Goal: Task Accomplishment & Management: Use online tool/utility

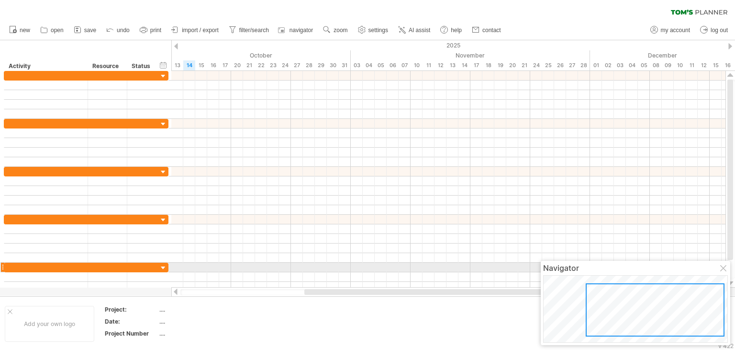
click at [721, 270] on div at bounding box center [725, 269] width 8 height 8
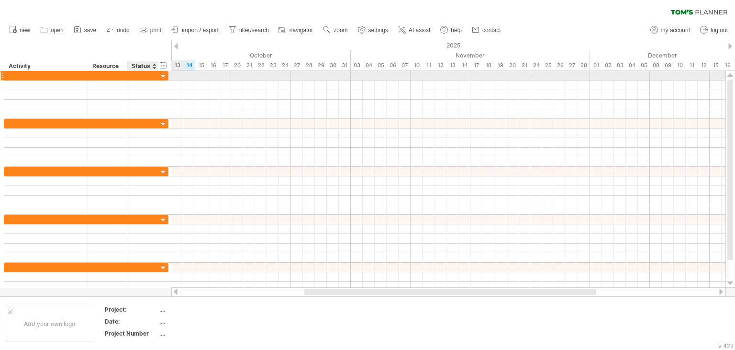
click at [165, 73] on div at bounding box center [163, 76] width 9 height 9
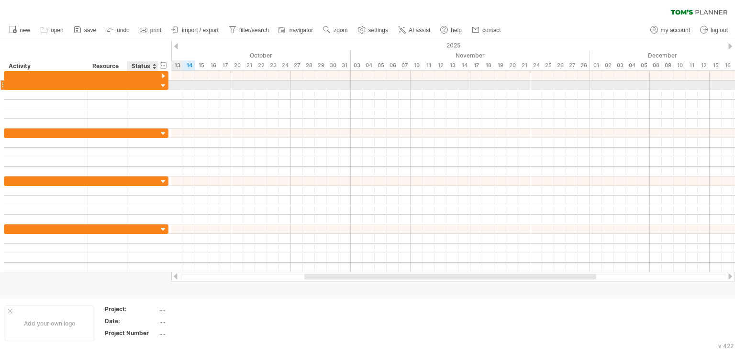
click at [162, 86] on div at bounding box center [163, 85] width 9 height 9
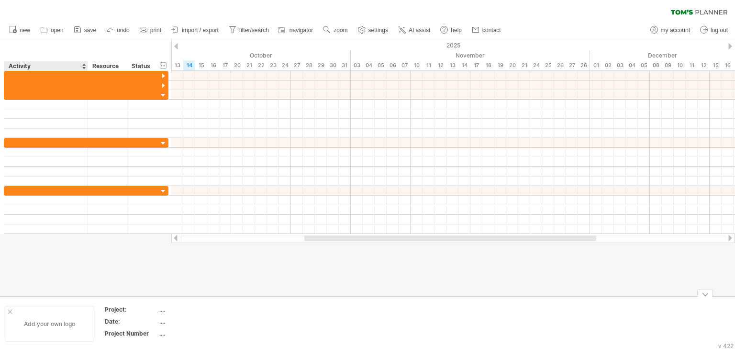
click at [8, 313] on div "Add your own logo" at bounding box center [50, 323] width 90 height 36
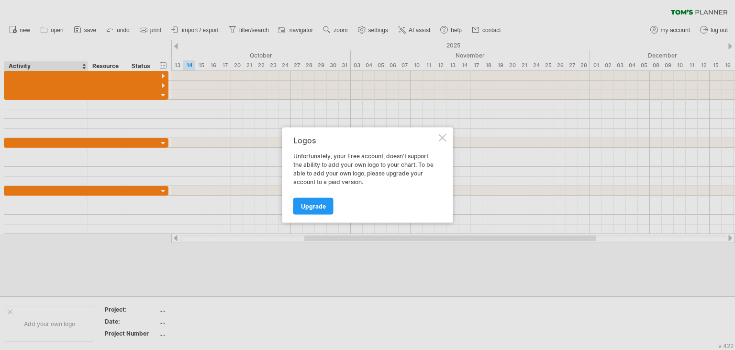
click at [438, 136] on div "Logos Unfortunately, your Free account, doesn't support the ability to add your…" at bounding box center [368, 174] width 171 height 95
click at [406, 147] on div "Logos Unfortunately, your Free account, doesn't support the ability to add your…" at bounding box center [366, 175] width 144 height 78
click at [198, 87] on div at bounding box center [367, 175] width 735 height 350
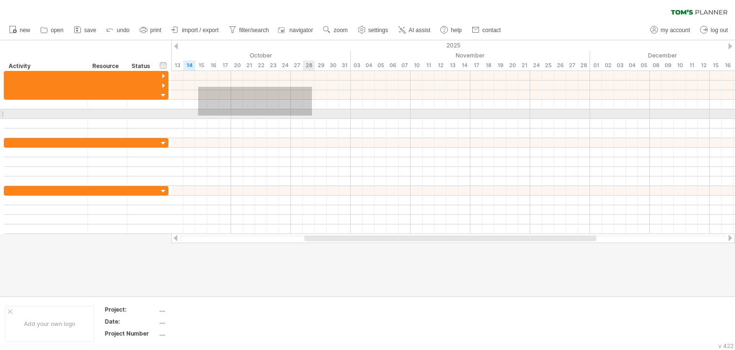
drag, startPoint x: 198, startPoint y: 87, endPoint x: 314, endPoint y: 115, distance: 119.4
click at [314, 115] on div at bounding box center [453, 152] width 564 height 163
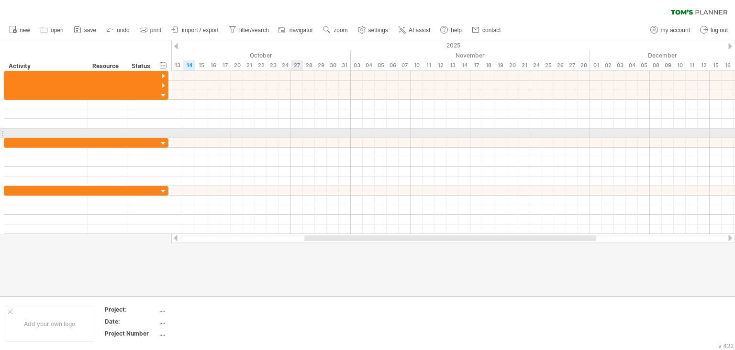
click at [270, 144] on div at bounding box center [453, 143] width 564 height 10
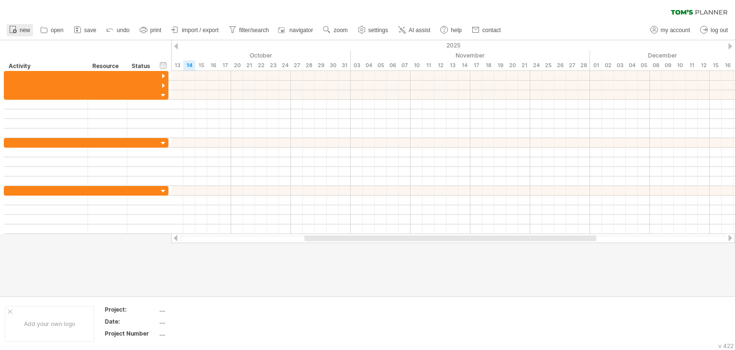
click at [19, 24] on link "new" at bounding box center [20, 30] width 26 height 12
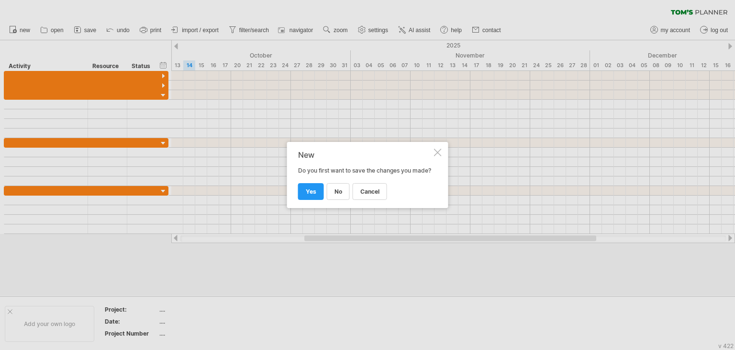
click at [333, 198] on link "no" at bounding box center [338, 191] width 23 height 17
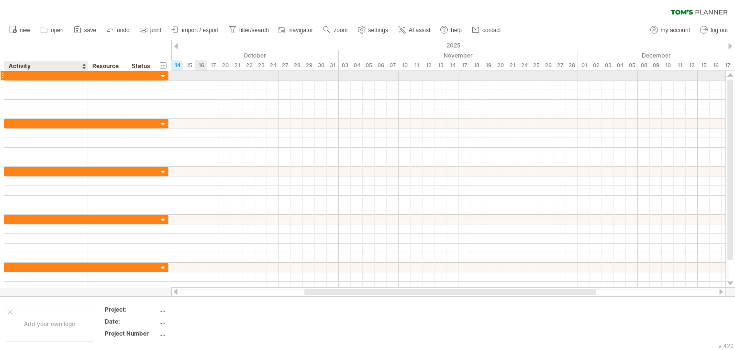
click at [71, 74] on div at bounding box center [46, 75] width 74 height 9
click at [71, 74] on input "text" at bounding box center [46, 75] width 74 height 9
type input "********"
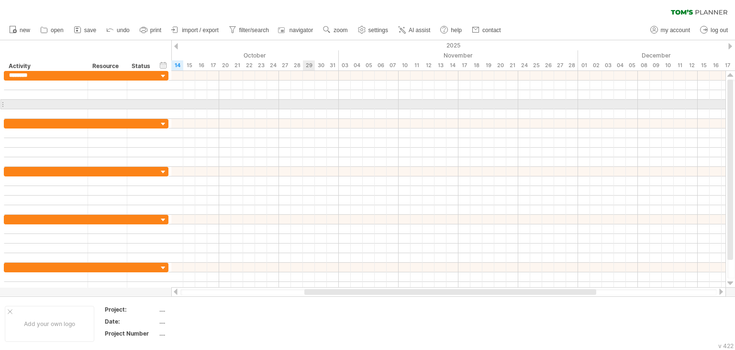
click at [314, 101] on div at bounding box center [448, 105] width 554 height 10
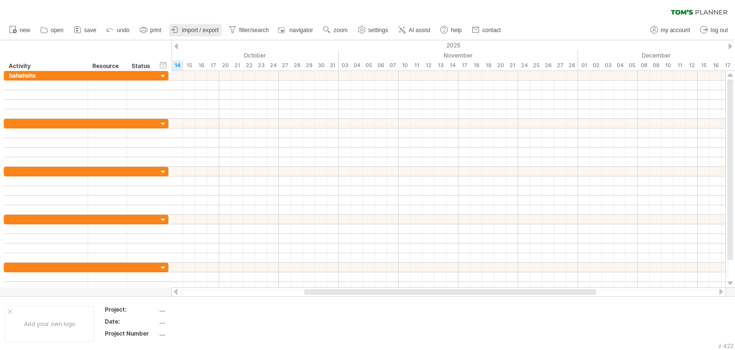
click at [185, 27] on span "import / export" at bounding box center [200, 30] width 37 height 7
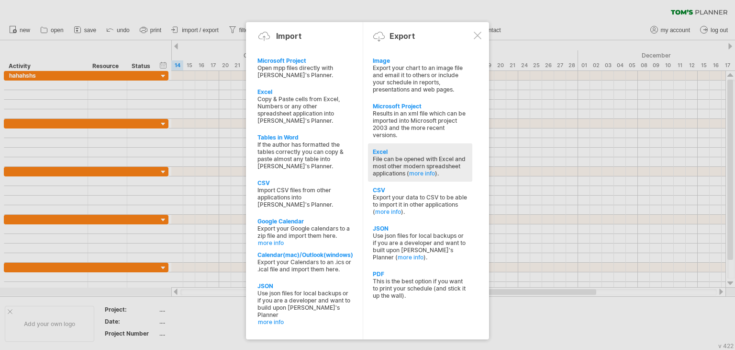
click at [394, 159] on div "File can be opened with Excel and most other modern spreadsheet applications ( …" at bounding box center [420, 166] width 95 height 22
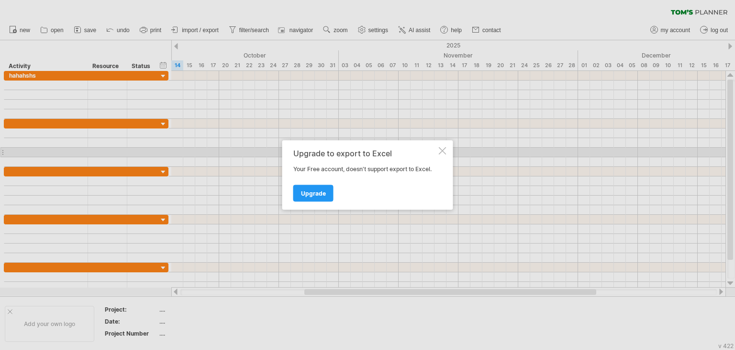
click at [440, 153] on div at bounding box center [443, 151] width 8 height 8
